Goal: Communication & Community: Answer question/provide support

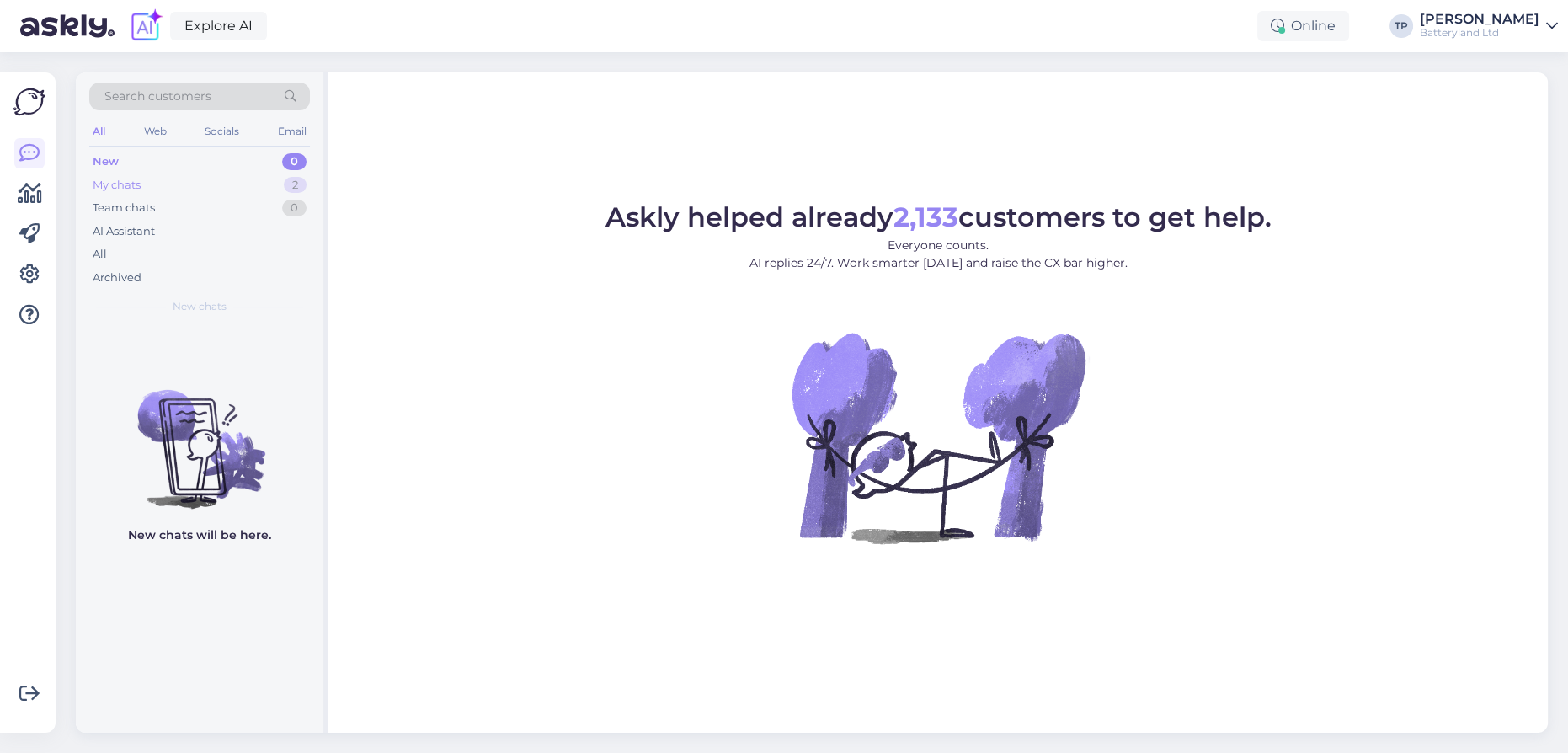
click at [276, 183] on div "My chats 2" at bounding box center [199, 186] width 221 height 24
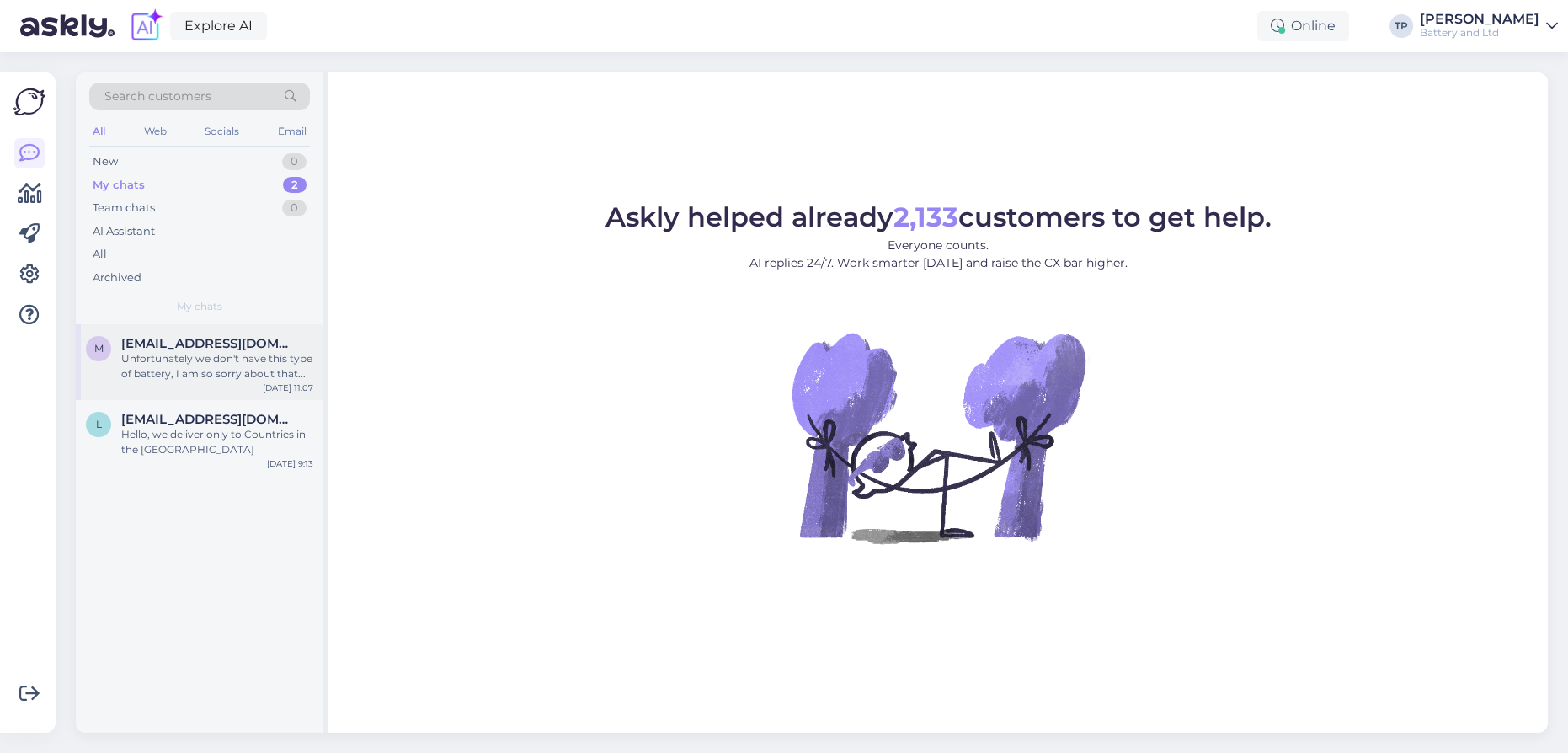
click at [177, 337] on span "[EMAIL_ADDRESS][DOMAIN_NAME]" at bounding box center [209, 343] width 175 height 15
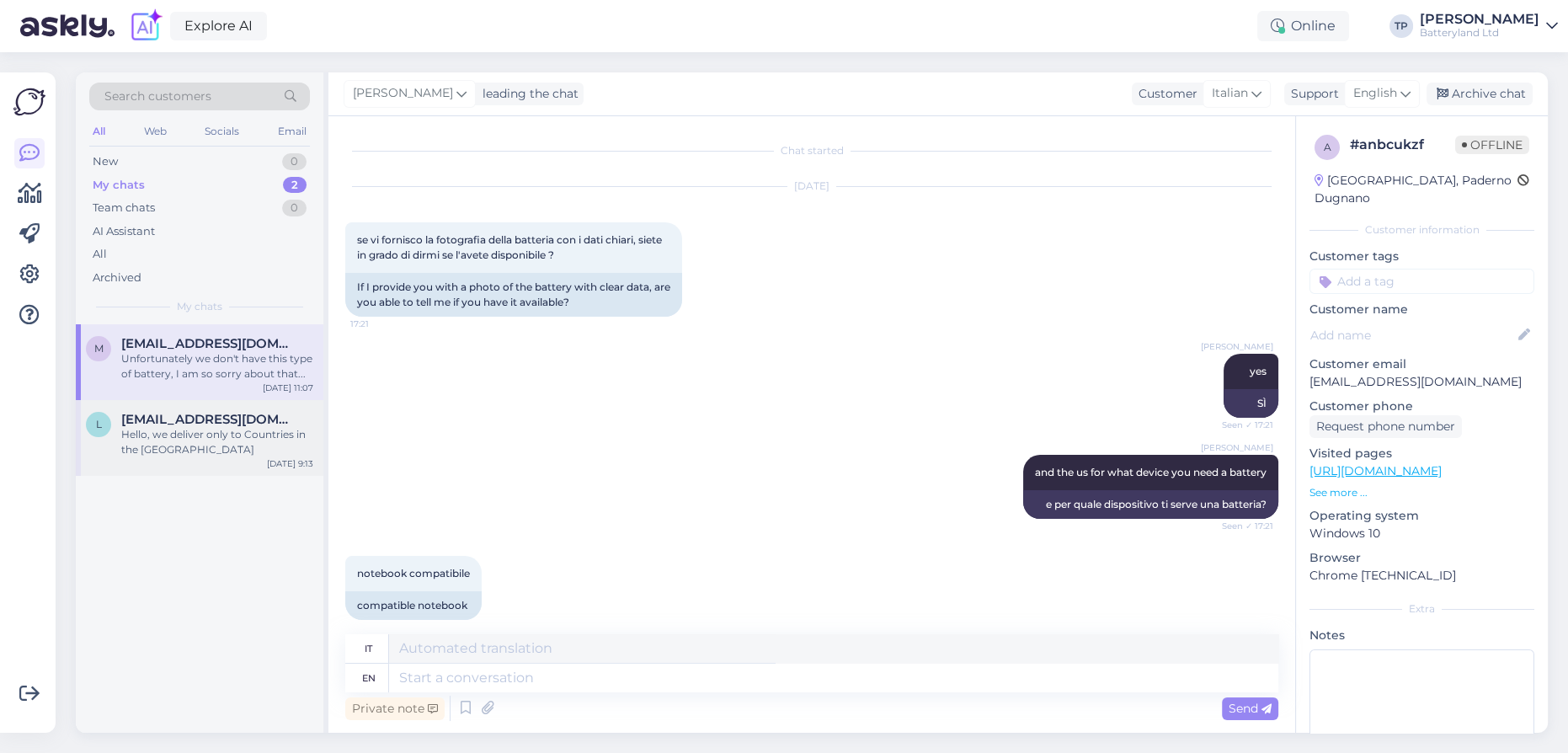
scroll to position [2778, 0]
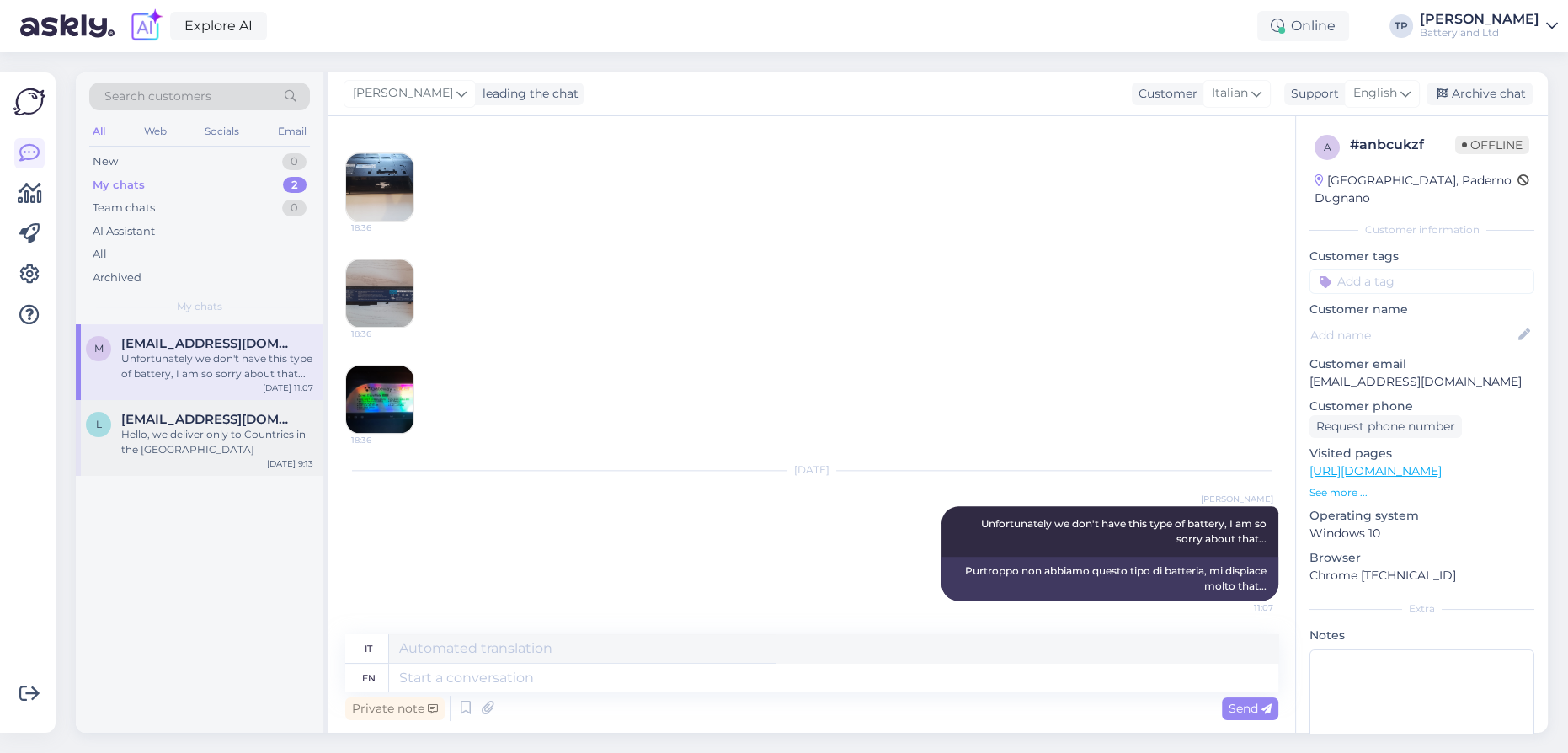
click at [169, 412] on span "[EMAIL_ADDRESS][DOMAIN_NAME]" at bounding box center [209, 419] width 175 height 15
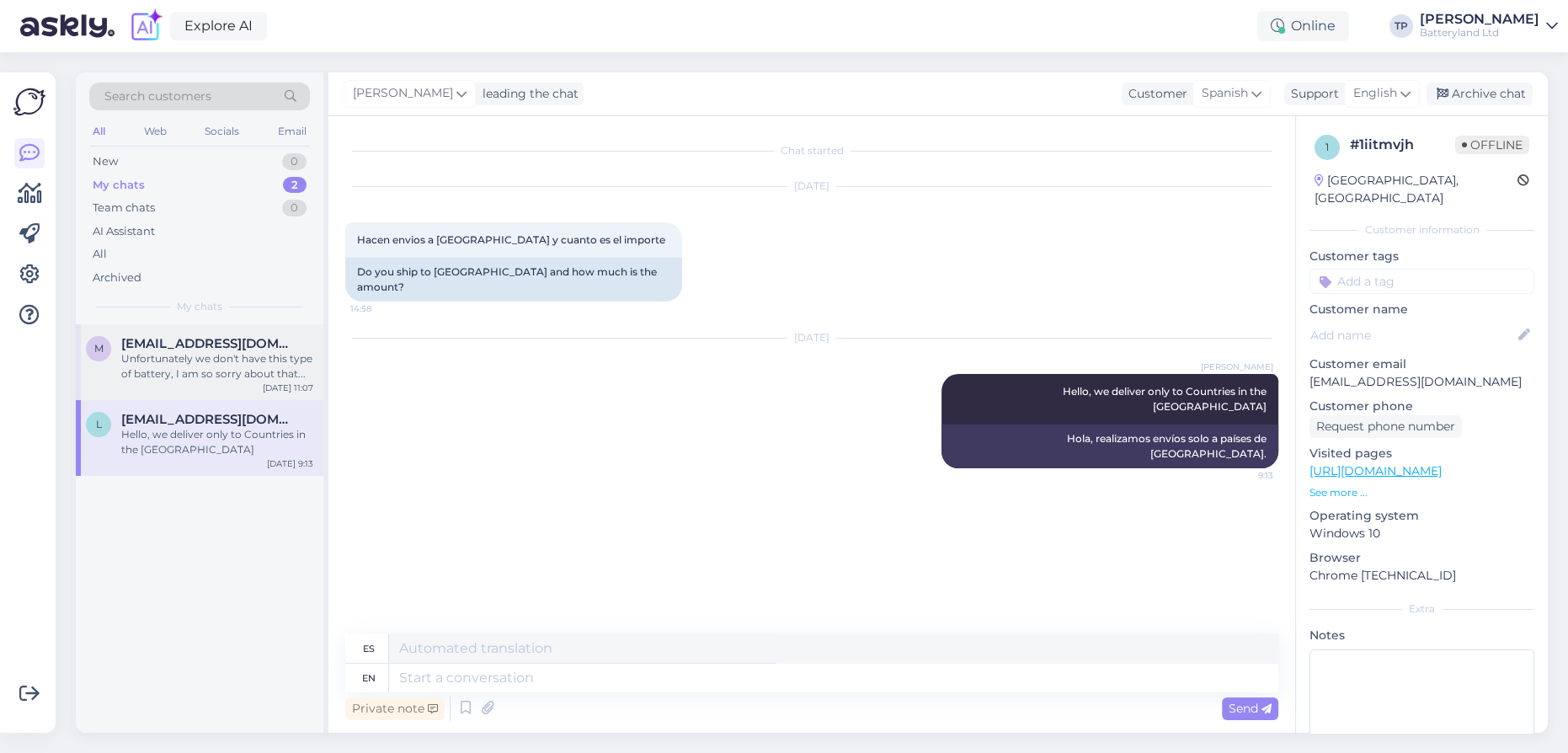
click at [217, 345] on span "[EMAIL_ADDRESS][DOMAIN_NAME]" at bounding box center [209, 343] width 175 height 15
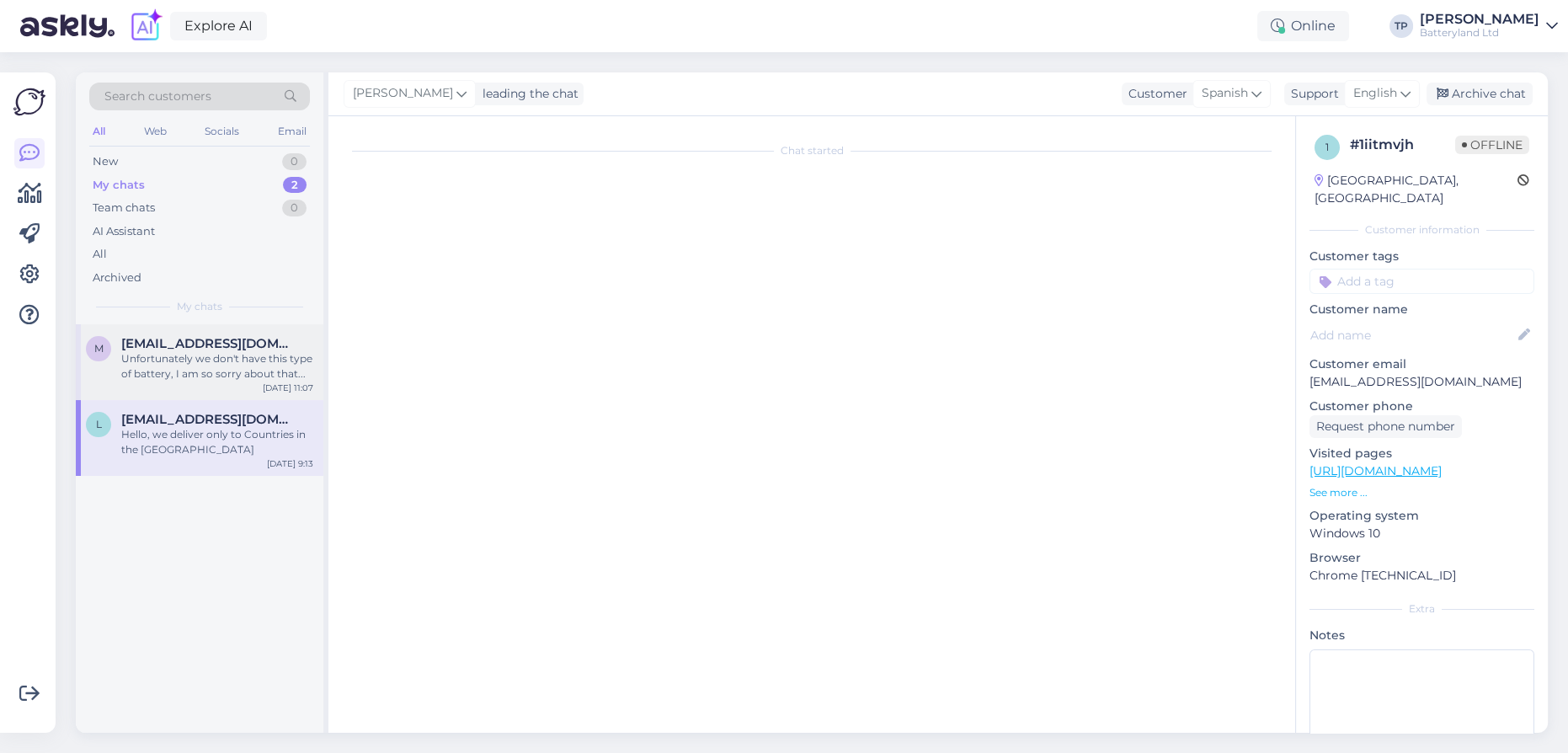
scroll to position [2778, 0]
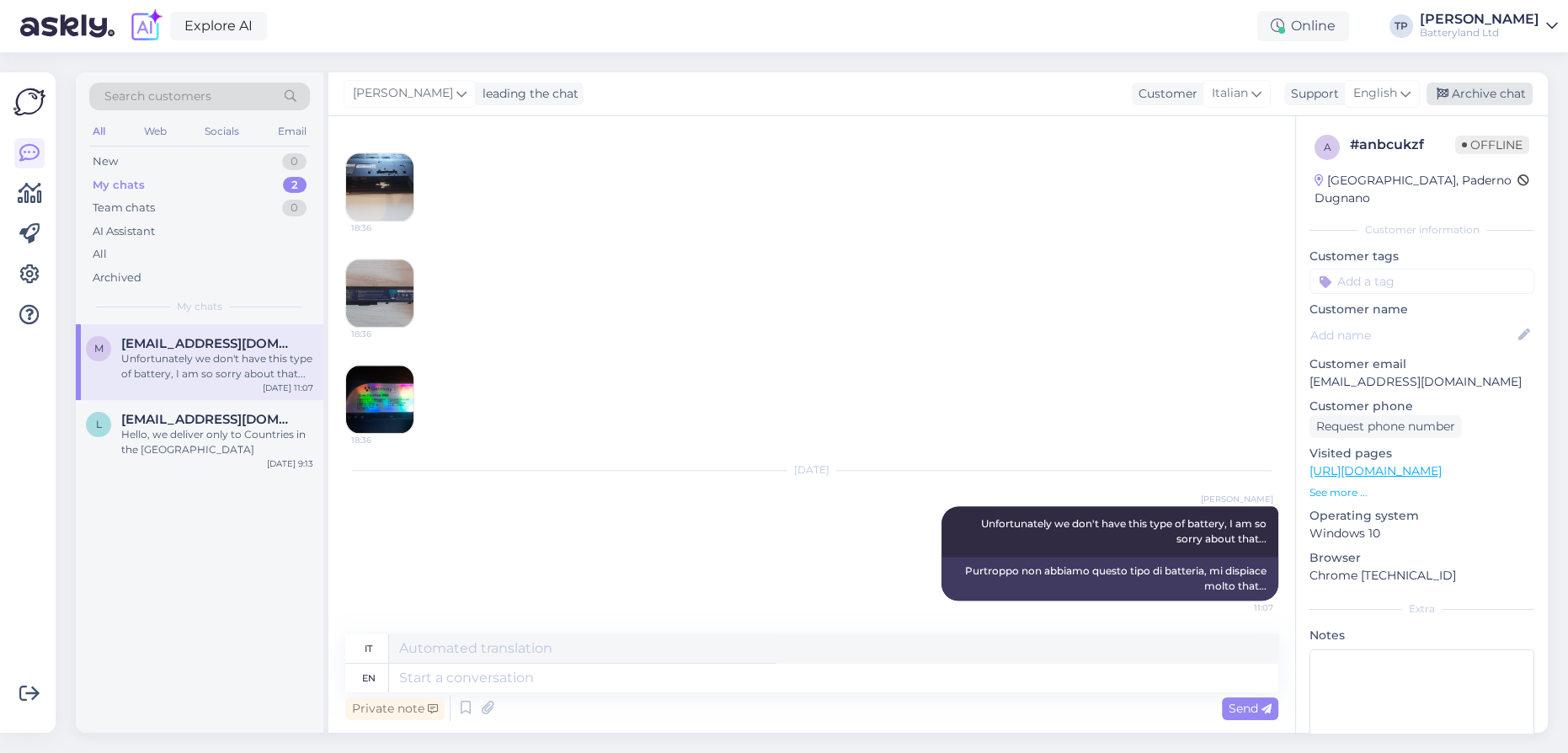
click at [1459, 92] on div "Archive chat" at bounding box center [1480, 93] width 106 height 23
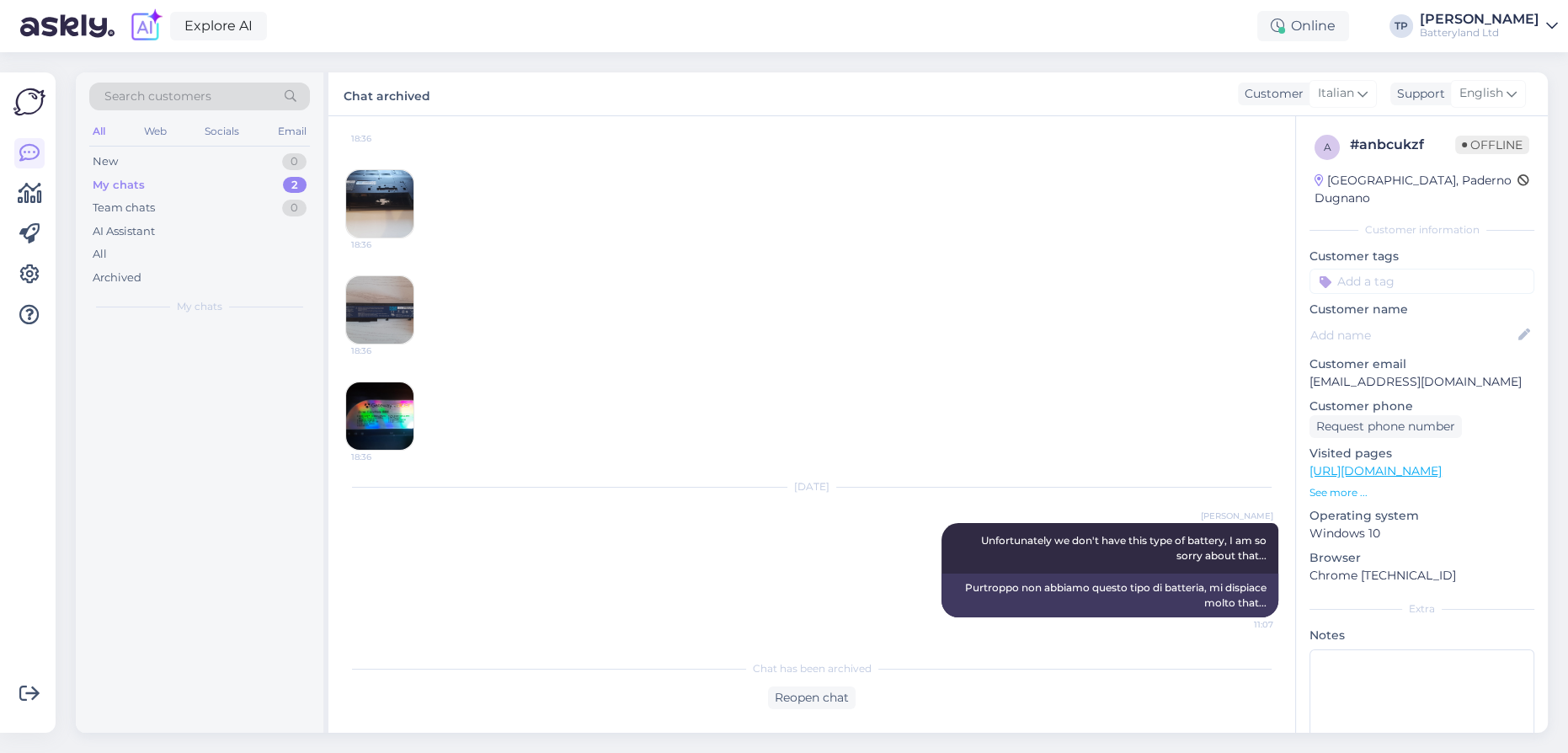
scroll to position [2763, 0]
click at [217, 342] on span "[EMAIL_ADDRESS][DOMAIN_NAME]" at bounding box center [209, 343] width 175 height 15
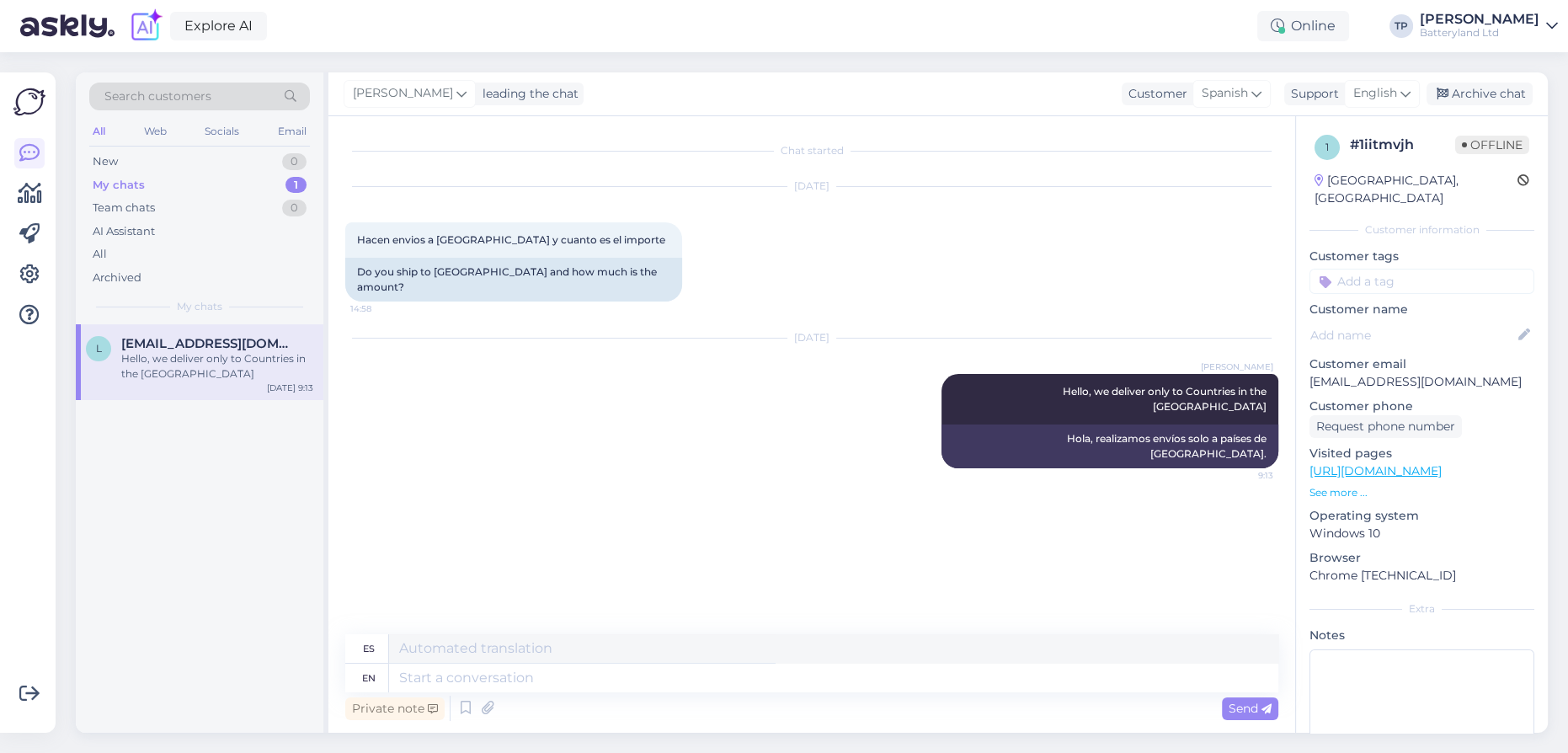
scroll to position [0, 0]
click at [246, 188] on div "My chats 1" at bounding box center [199, 186] width 221 height 24
click at [267, 159] on div "New 1" at bounding box center [199, 162] width 221 height 24
drag, startPoint x: 267, startPoint y: 345, endPoint x: 287, endPoint y: 386, distance: 45.6
click at [267, 346] on div "[EMAIL_ADDRESS][DOMAIN_NAME] 1" at bounding box center [218, 343] width 192 height 15
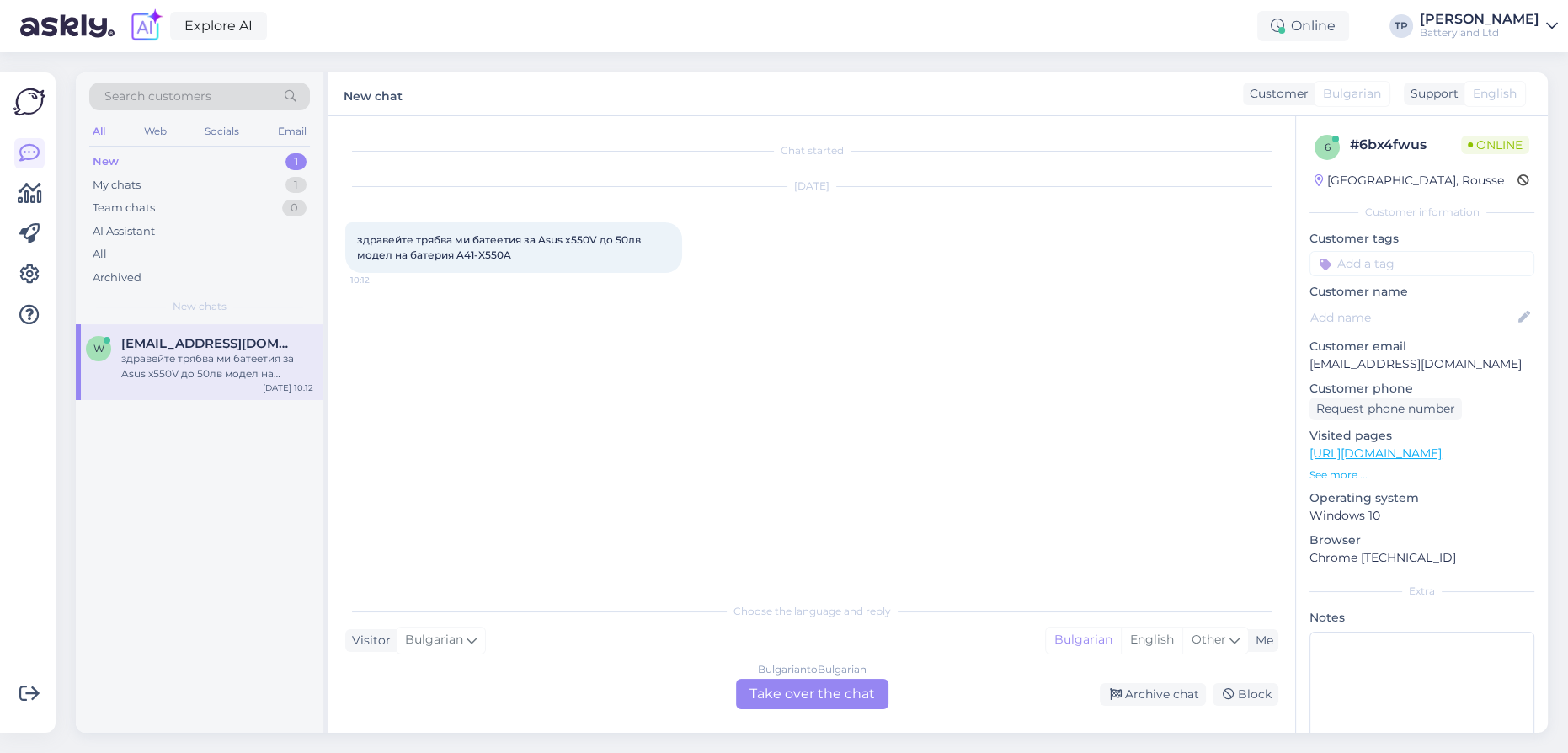
click at [772, 688] on div "Bulgarian to Bulgarian Take over the chat" at bounding box center [811, 694] width 152 height 30
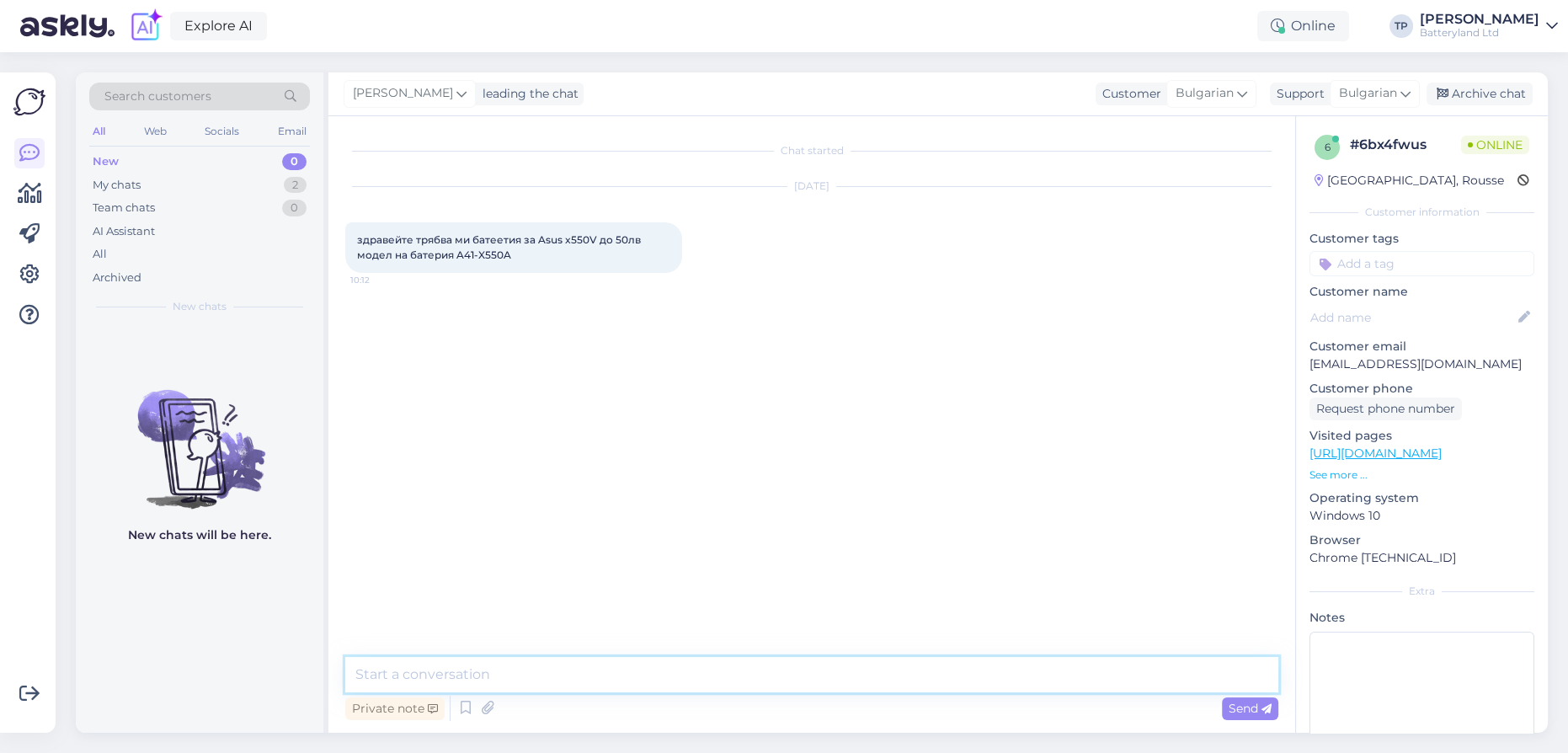
click at [521, 675] on textarea at bounding box center [811, 674] width 933 height 35
type textarea "Z"
type textarea "Здравейте!"
drag, startPoint x: 455, startPoint y: 255, endPoint x: 511, endPoint y: 255, distance: 56.0
click at [511, 255] on div "здравейте трябва ми батеетия за Asus x550V до 50лв модел на батерия A41-X550A 1…" at bounding box center [513, 247] width 337 height 50
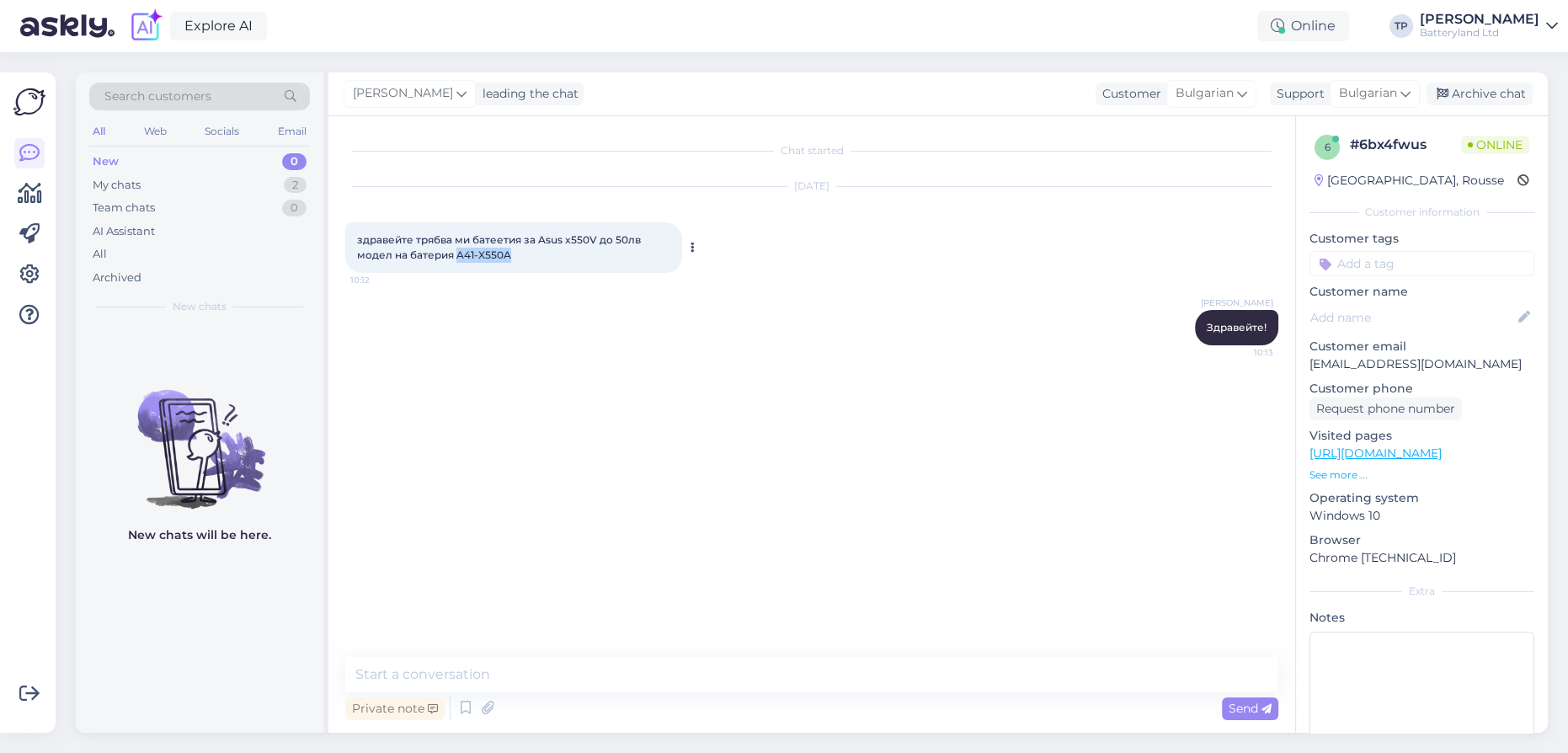
copy span "A41-X550A"
click at [494, 658] on textarea at bounding box center [811, 674] width 933 height 35
type textarea "T"
type textarea "Това е което можем да ви предложим"
paste textarea "[URL][DOMAIN_NAME]"
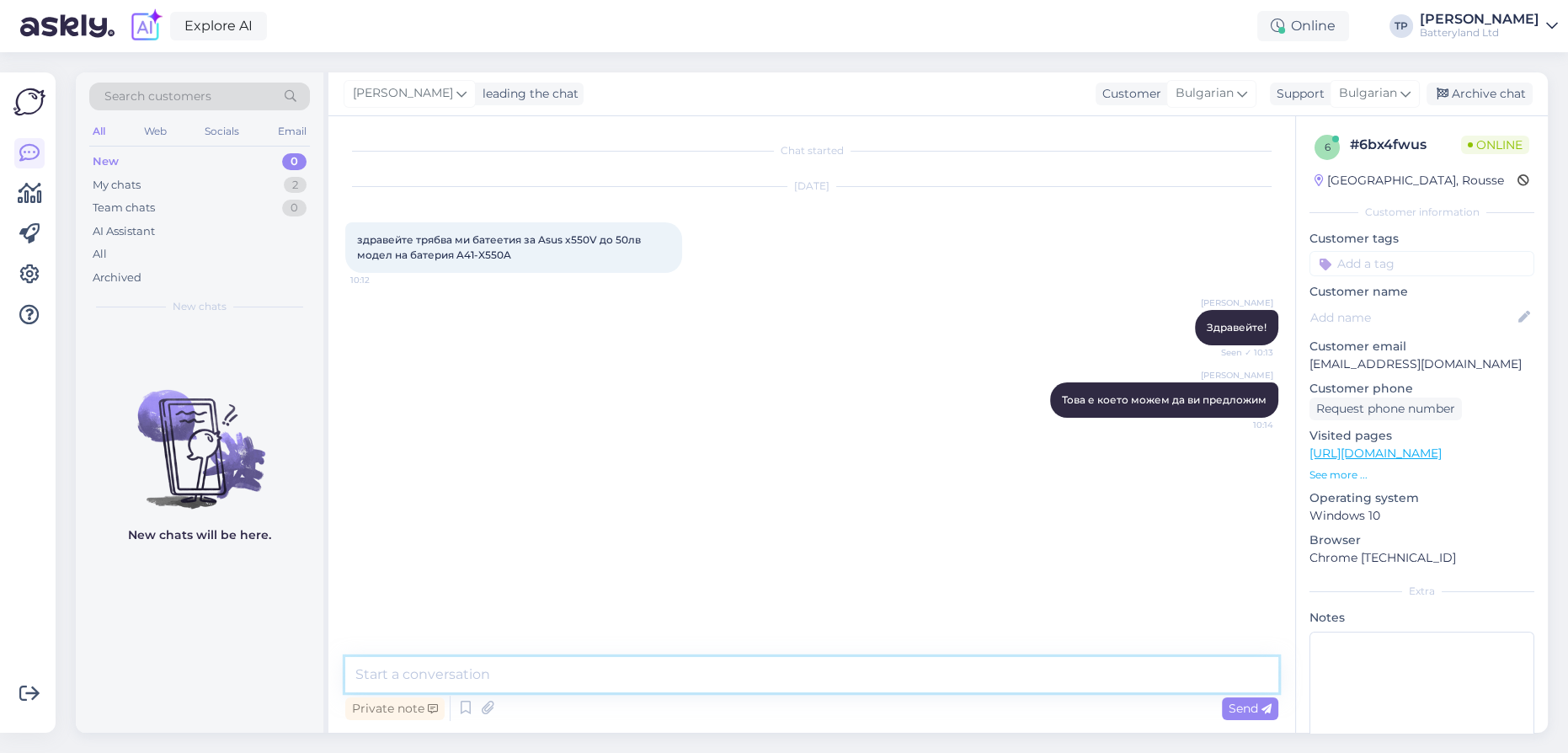
type textarea "[URL][DOMAIN_NAME]"
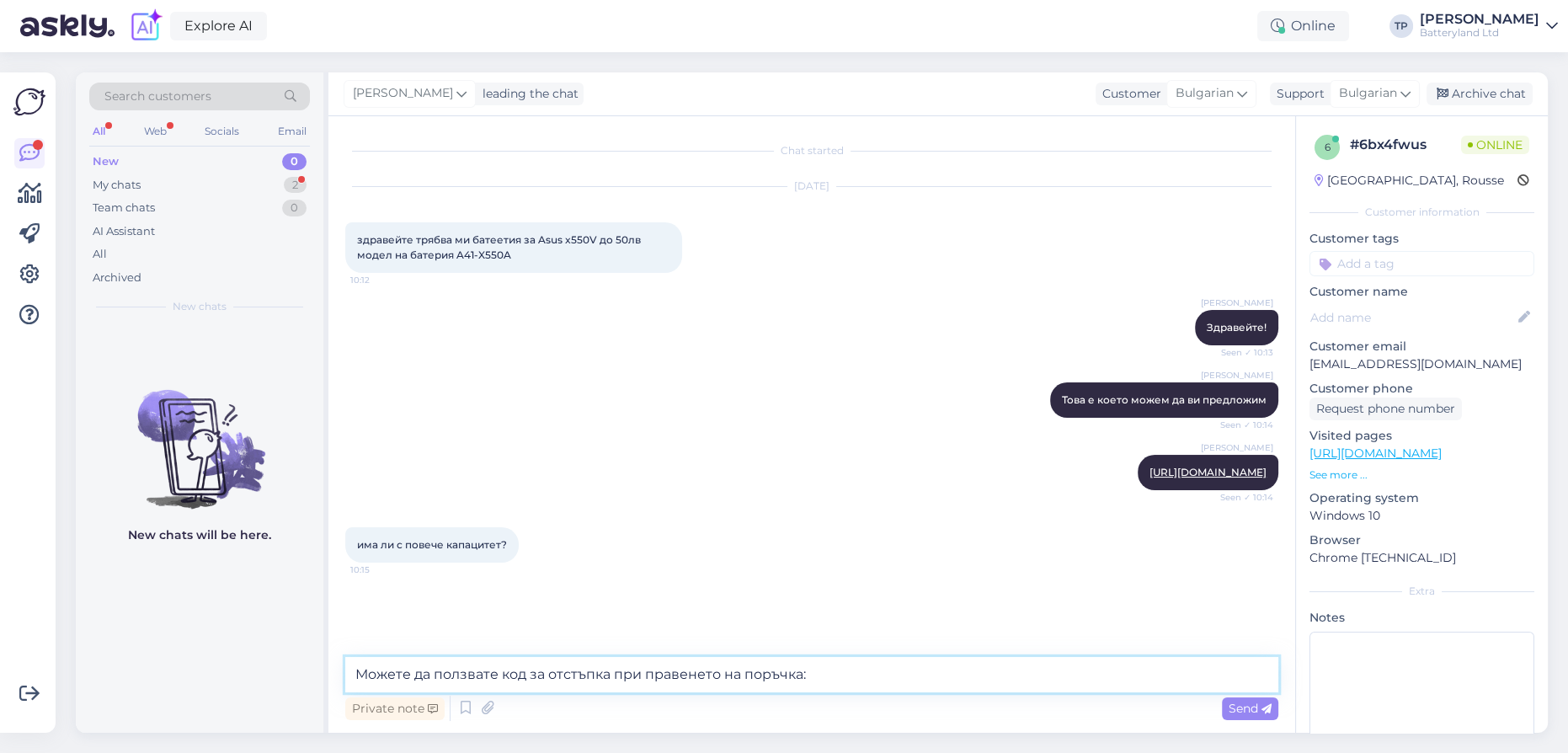
drag, startPoint x: 750, startPoint y: 669, endPoint x: 359, endPoint y: 619, distance: 394.2
click at [359, 619] on div "Chat started [DATE] здравейте трябва ми батеетия за Asus x550V до 50лв модел на…" at bounding box center [811, 424] width 967 height 617
paste textarea "[URL][DOMAIN_NAME]"
type textarea "[URL][DOMAIN_NAME]"
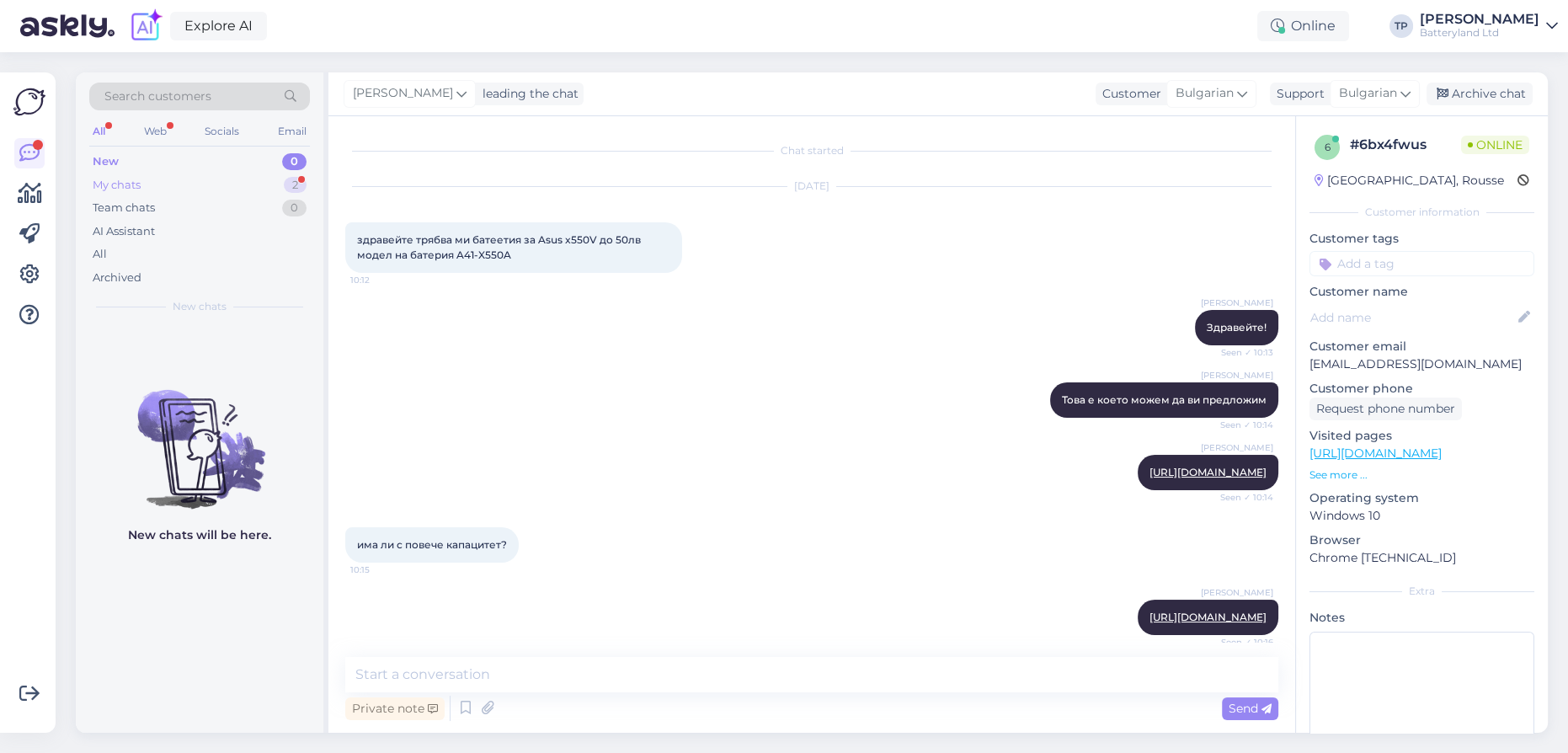
click at [250, 182] on div "My chats 2" at bounding box center [199, 186] width 221 height 24
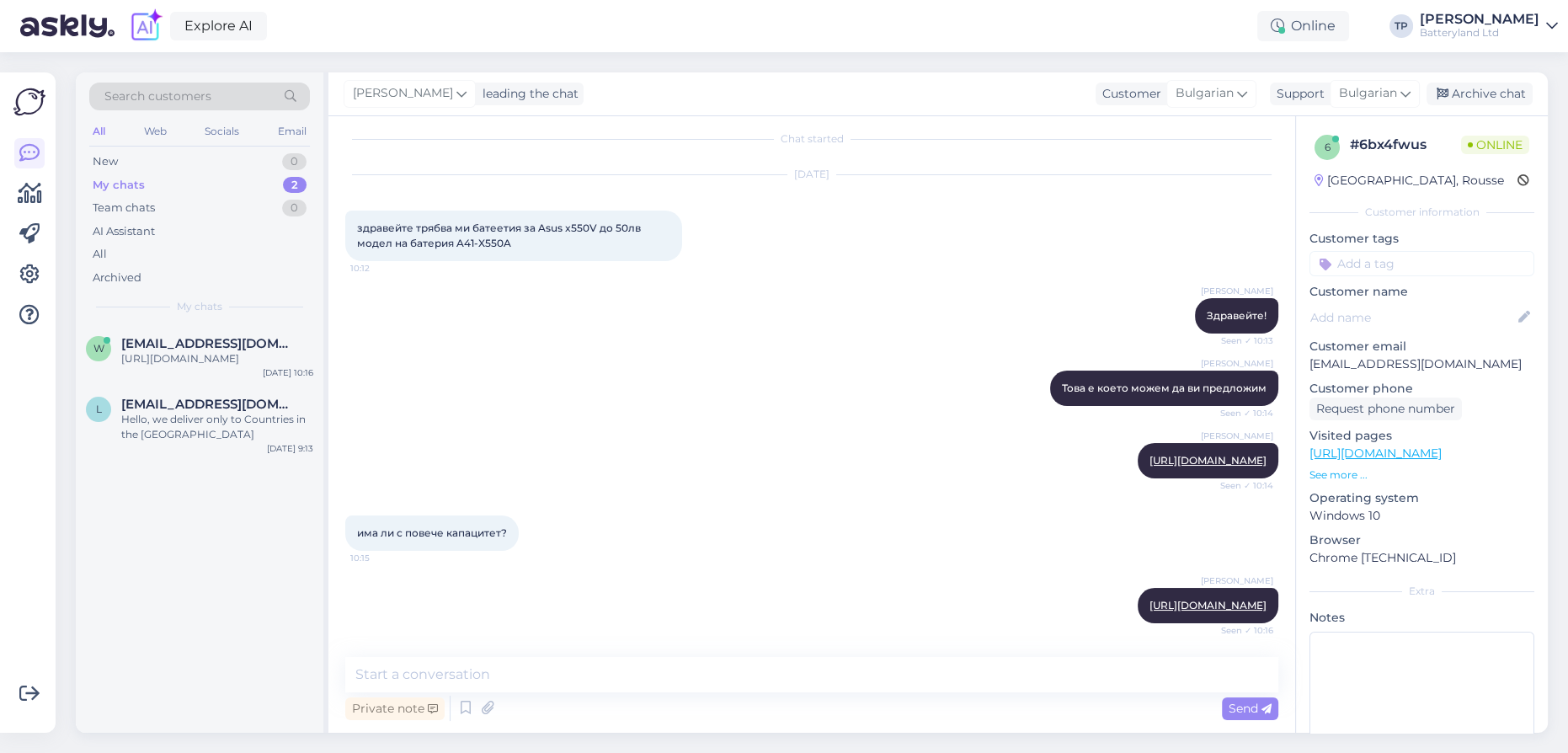
scroll to position [42, 0]
